Goal: Transaction & Acquisition: Subscribe to service/newsletter

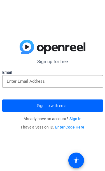
click at [70, 81] on input "email" at bounding box center [52, 81] width 91 height 7
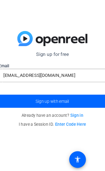
click at [68, 99] on span "submit" at bounding box center [52, 105] width 100 height 13
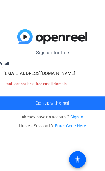
click at [57, 107] on span "Sign up with email" at bounding box center [52, 107] width 31 height 0
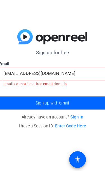
click at [63, 100] on span "submit" at bounding box center [52, 106] width 100 height 13
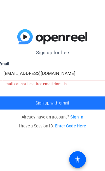
click at [61, 100] on span "submit" at bounding box center [52, 106] width 100 height 13
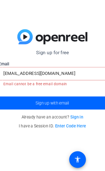
click at [61, 100] on span "submit" at bounding box center [52, 106] width 100 height 13
click at [73, 76] on input "kellyfornia29@gmail.com" at bounding box center [52, 79] width 91 height 7
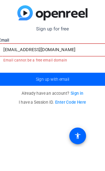
type input "[EMAIL_ADDRESS][DOMAIN_NAME]"
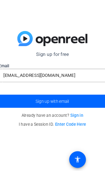
click at [69, 99] on span "submit" at bounding box center [52, 105] width 100 height 13
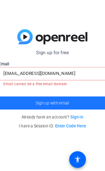
click at [66, 100] on span "submit" at bounding box center [52, 106] width 100 height 13
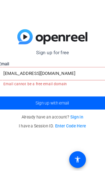
click at [61, 100] on span "submit" at bounding box center [52, 106] width 100 height 13
click at [74, 118] on link "Sign in" at bounding box center [75, 120] width 12 height 4
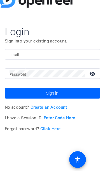
click at [56, 58] on input "Email" at bounding box center [52, 61] width 80 height 7
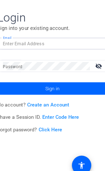
type input "kellyfornia29@gmail.com"
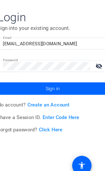
click at [52, 91] on span at bounding box center [52, 97] width 89 height 13
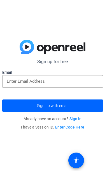
click at [76, 81] on input "email" at bounding box center [52, 81] width 91 height 7
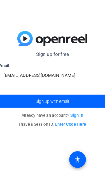
click at [79, 78] on input "[EMAIL_ADDRESS][DOMAIN_NAME]" at bounding box center [52, 81] width 91 height 7
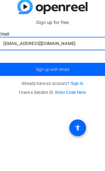
click at [82, 99] on span "submit" at bounding box center [52, 105] width 100 height 13
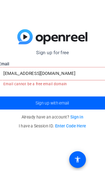
click at [77, 76] on input "[EMAIL_ADDRESS][DOMAIN_NAME]" at bounding box center [52, 79] width 91 height 7
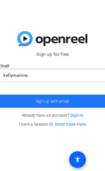
click at [74, 99] on span "submit" at bounding box center [52, 105] width 100 height 13
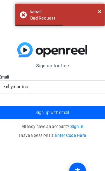
click at [68, 80] on input "kellymarrins" at bounding box center [52, 81] width 91 height 7
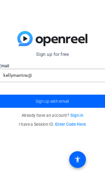
click at [67, 99] on span "submit" at bounding box center [52, 105] width 100 height 13
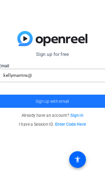
click at [67, 99] on span "submit" at bounding box center [52, 105] width 100 height 13
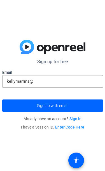
click at [74, 84] on input "kellymarrins@" at bounding box center [52, 81] width 91 height 7
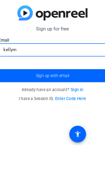
type input "[EMAIL_ADDRESS][DOMAIN_NAME]"
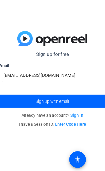
click at [63, 99] on span "submit" at bounding box center [52, 105] width 100 height 13
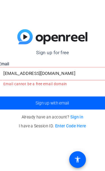
click at [67, 88] on form "Sign up for free Email [EMAIL_ADDRESS][DOMAIN_NAME] Email cannot be a free emai…" at bounding box center [52, 85] width 100 height 57
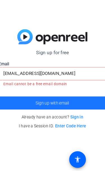
click at [60, 100] on span "submit" at bounding box center [52, 106] width 100 height 13
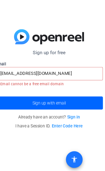
click at [74, 153] on span at bounding box center [75, 159] width 13 height 13
